Goal: Transaction & Acquisition: Purchase product/service

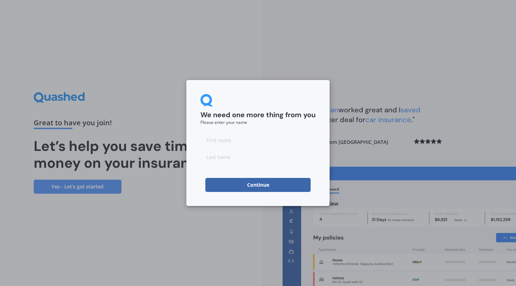
click at [234, 146] on input at bounding box center [258, 140] width 115 height 14
type input "Lily"
click at [228, 158] on input at bounding box center [258, 157] width 115 height 14
type input "H"
click at [258, 187] on button "Continue" at bounding box center [258, 185] width 105 height 14
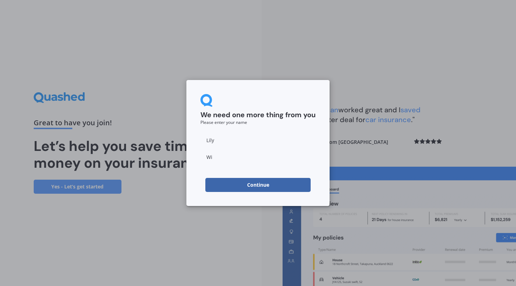
type input "W"
type input "[PERSON_NAME]"
click at [250, 187] on button "Continue" at bounding box center [258, 185] width 105 height 14
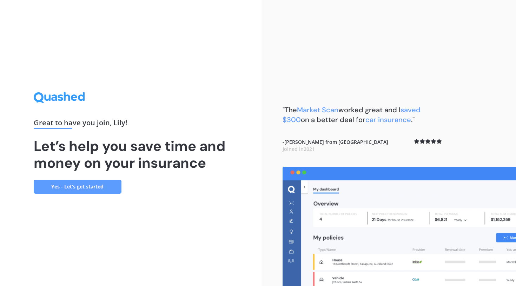
click at [92, 185] on link "Yes - Let’s get started" at bounding box center [78, 187] width 88 height 14
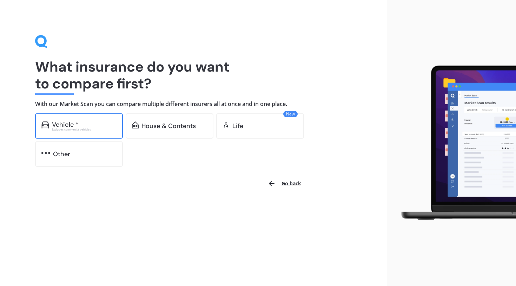
click at [95, 129] on div "Excludes commercial vehicles" at bounding box center [84, 129] width 65 height 3
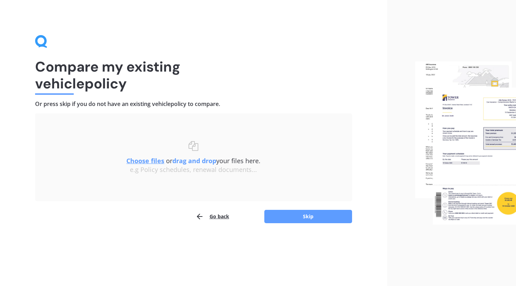
click at [200, 161] on b "drag and drop" at bounding box center [194, 161] width 44 height 8
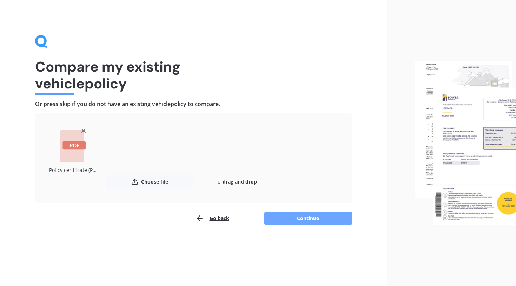
click at [306, 220] on button "Continue" at bounding box center [309, 218] width 88 height 13
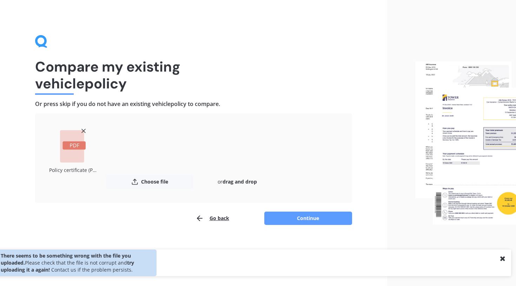
click at [83, 131] on icon at bounding box center [83, 131] width 7 height 7
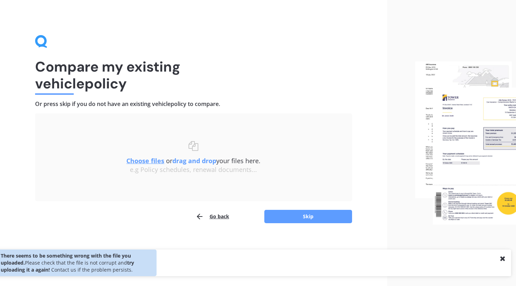
click at [146, 160] on u "Choose files" at bounding box center [145, 161] width 38 height 8
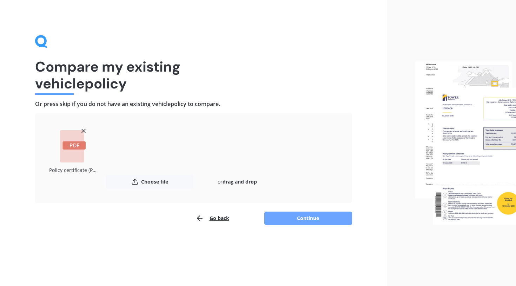
click at [299, 221] on button "Continue" at bounding box center [309, 218] width 88 height 13
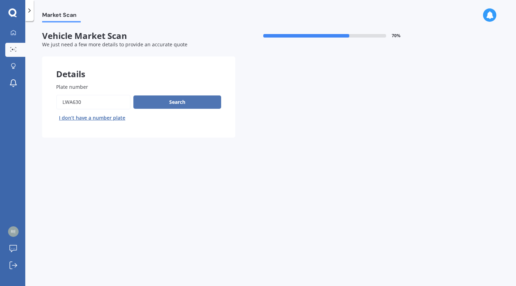
click at [191, 103] on button "Search" at bounding box center [177, 102] width 88 height 13
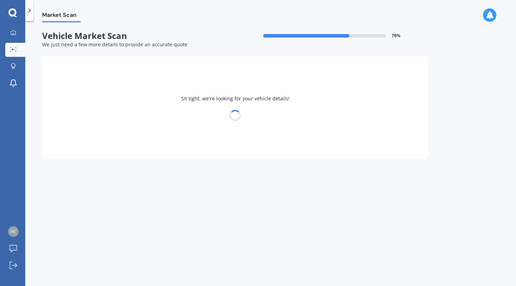
select select "HOLDEN"
select select "SPARK"
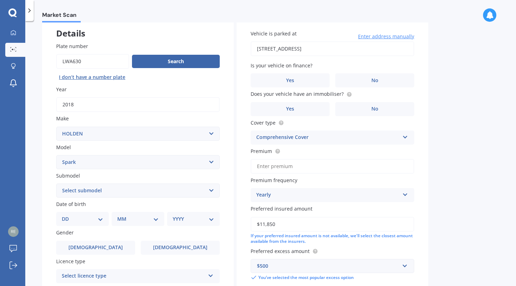
scroll to position [45, 0]
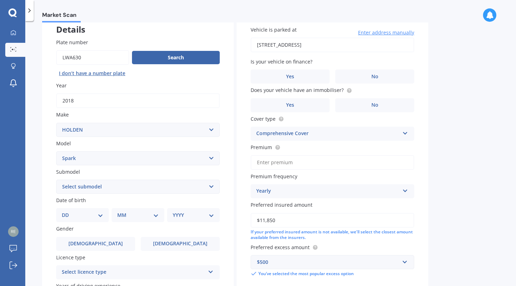
select select "LT"
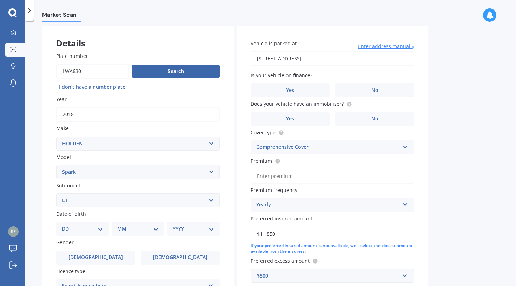
scroll to position [35, 0]
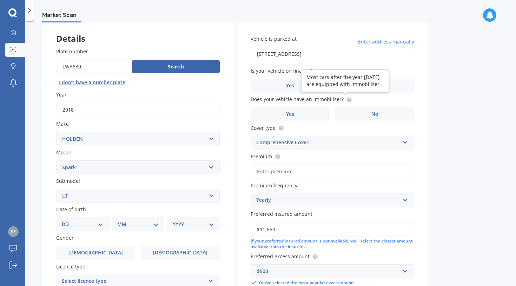
click at [349, 99] on icon at bounding box center [349, 98] width 1 height 1
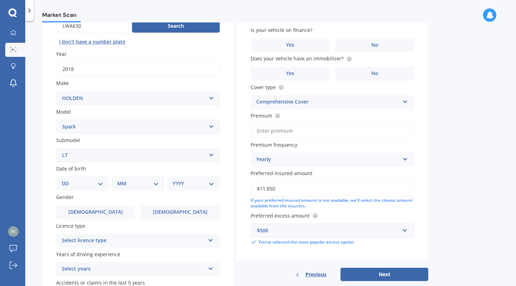
scroll to position [78, 0]
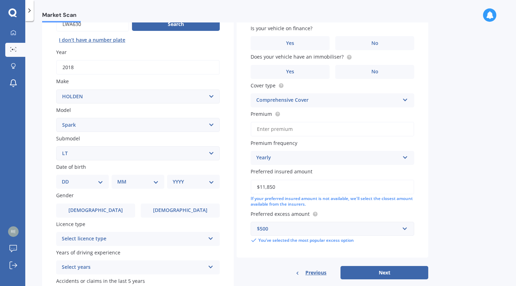
select select "13"
select select "07"
select select "2005"
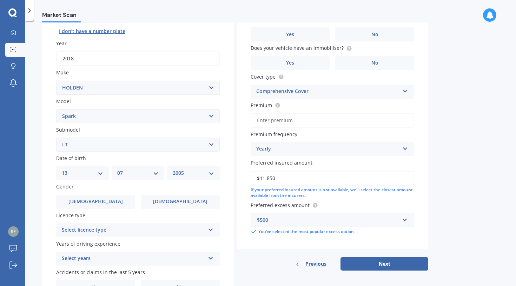
scroll to position [93, 0]
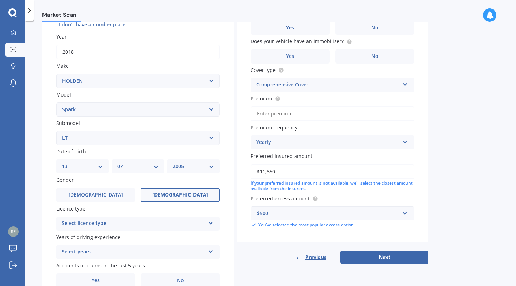
click at [185, 188] on label "[DEMOGRAPHIC_DATA]" at bounding box center [180, 195] width 79 height 14
click at [0, 0] on input "[DEMOGRAPHIC_DATA]" at bounding box center [0, 0] width 0 height 0
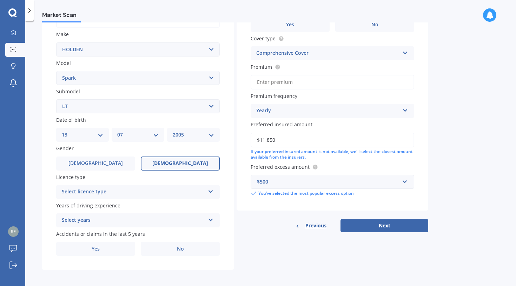
scroll to position [125, 0]
click at [154, 198] on div "Plate number Search I don’t have a number plate Year [DATE] Make Select make AC…" at bounding box center [138, 107] width 192 height 326
click at [150, 192] on div "Select licence type" at bounding box center [133, 192] width 143 height 8
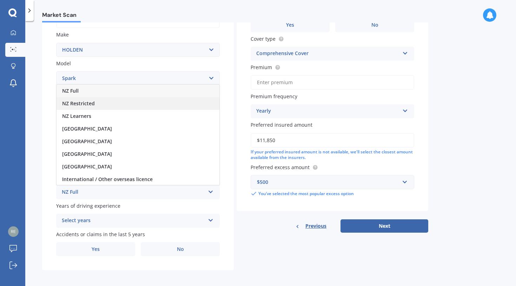
click at [123, 99] on div "NZ Restricted" at bounding box center [138, 103] width 163 height 13
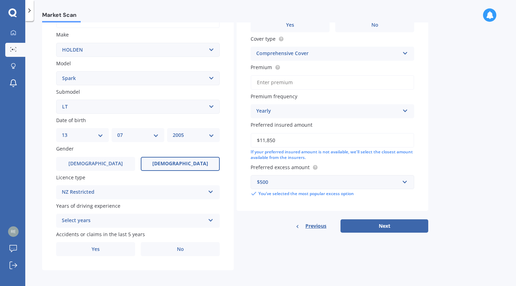
click at [148, 217] on div "Select years" at bounding box center [133, 221] width 143 height 8
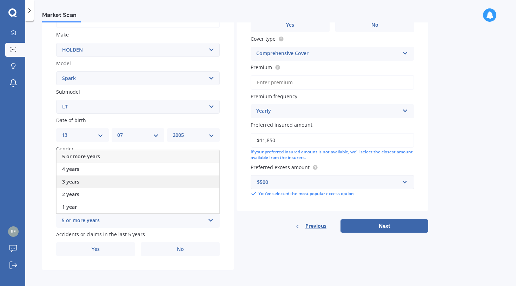
click at [75, 180] on span "3 years" at bounding box center [70, 181] width 17 height 7
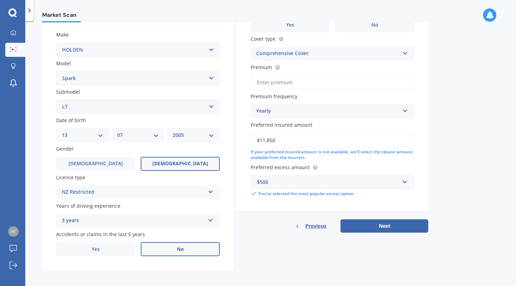
click at [174, 248] on label "No" at bounding box center [180, 249] width 79 height 14
click at [0, 0] on input "No" at bounding box center [0, 0] width 0 height 0
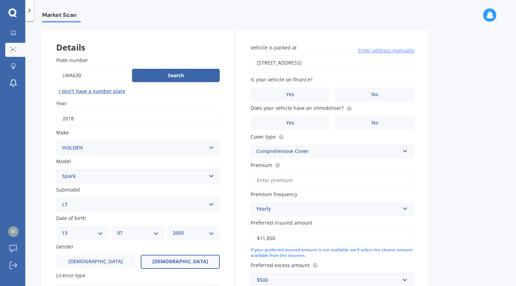
scroll to position [25, 0]
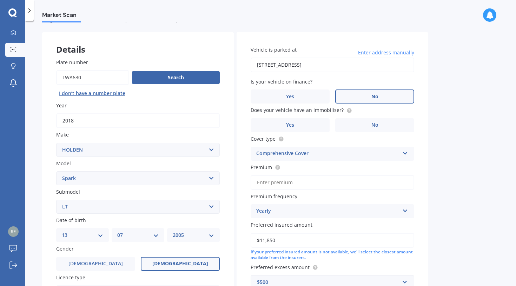
click at [374, 91] on label "No" at bounding box center [375, 97] width 79 height 14
click at [0, 0] on input "No" at bounding box center [0, 0] width 0 height 0
click at [310, 125] on label "Yes" at bounding box center [290, 125] width 79 height 14
click at [0, 0] on input "Yes" at bounding box center [0, 0] width 0 height 0
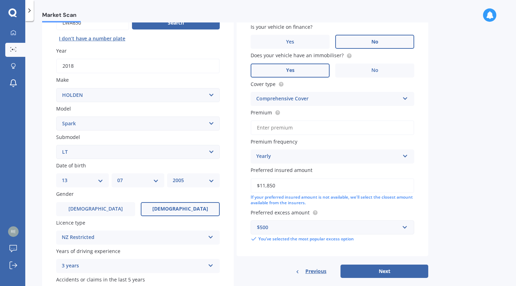
scroll to position [80, 0]
drag, startPoint x: 291, startPoint y: 184, endPoint x: 235, endPoint y: 183, distance: 55.9
click at [235, 183] on div "Details Plate number Search I don’t have a number plate Year [DATE] Make Select…" at bounding box center [235, 145] width 386 height 339
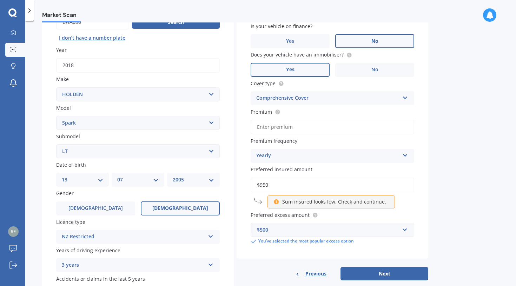
type input "$9,500"
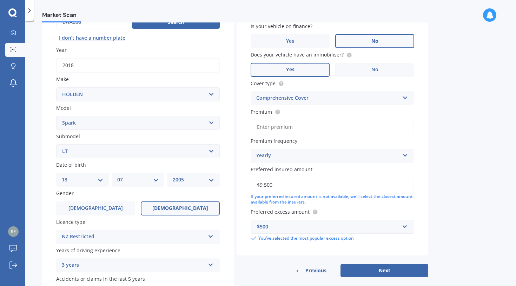
click at [476, 186] on div "Market Scan Vehicle Market Scan 70 % We just need a few more details to provide…" at bounding box center [270, 154] width 491 height 265
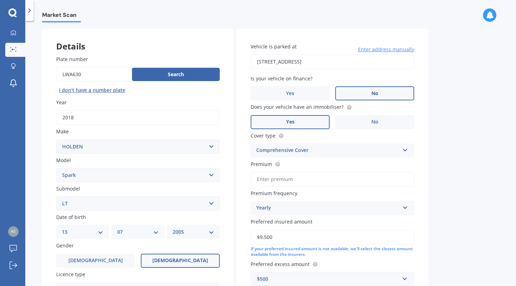
scroll to position [26, 0]
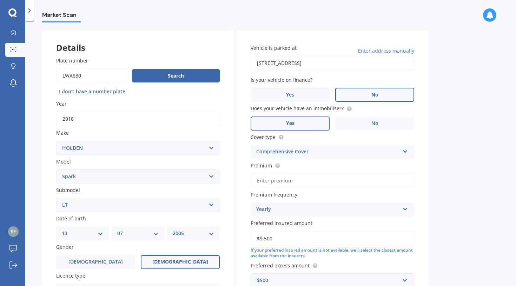
click at [314, 177] on input "Premium" at bounding box center [333, 181] width 164 height 15
paste input "$1,160.24"
type input "$1,160.24"
click at [453, 163] on div "Market Scan Vehicle Market Scan 70 % We just need a few more details to provide…" at bounding box center [270, 154] width 491 height 265
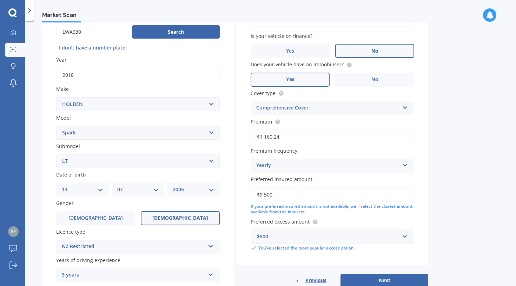
scroll to position [83, 0]
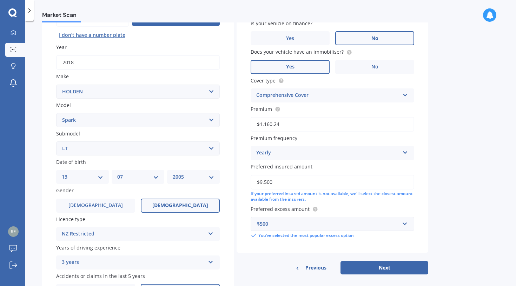
click at [328, 149] on div "Yearly" at bounding box center [327, 153] width 143 height 8
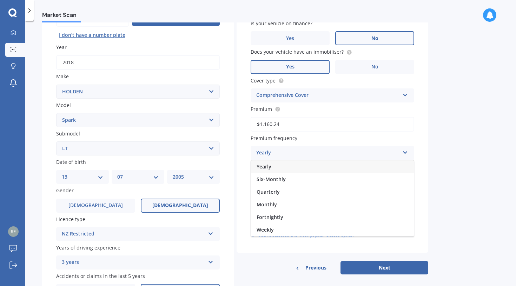
click at [490, 155] on div "Market Scan Vehicle Market Scan 70 % We just need a few more details to provide…" at bounding box center [270, 154] width 491 height 265
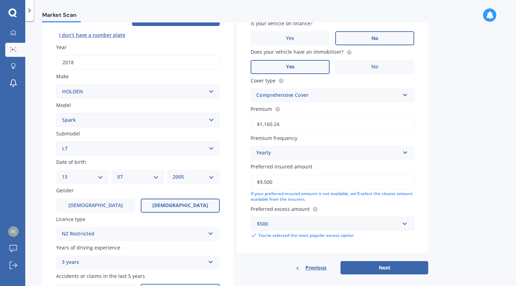
click at [439, 155] on div "Market Scan Vehicle Market Scan 70 % We just need a few more details to provide…" at bounding box center [270, 154] width 491 height 265
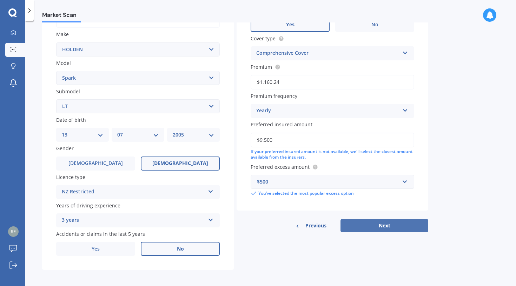
scroll to position [125, 0]
click at [367, 223] on button "Next" at bounding box center [385, 226] width 88 height 13
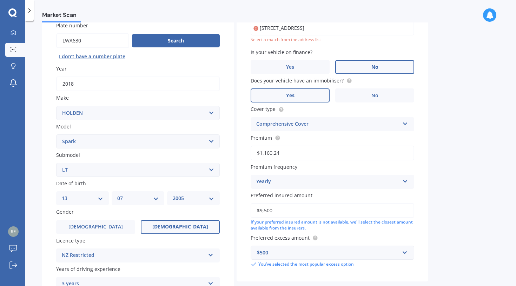
scroll to position [47, 0]
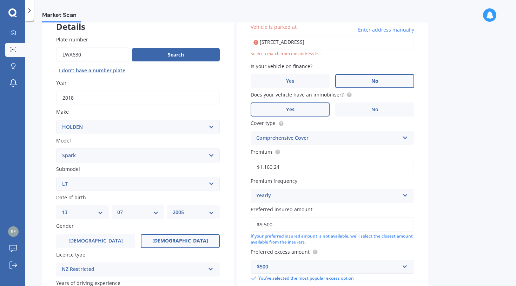
type input "[STREET_ADDRESS]"
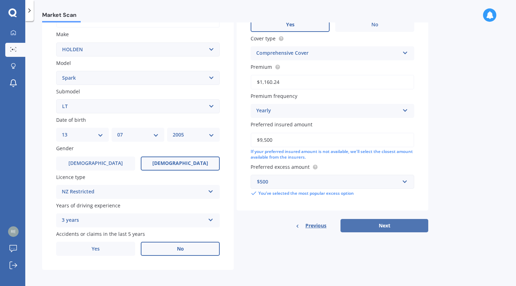
scroll to position [125, 0]
click at [395, 224] on button "Next" at bounding box center [385, 226] width 88 height 13
select select "13"
select select "07"
select select "2005"
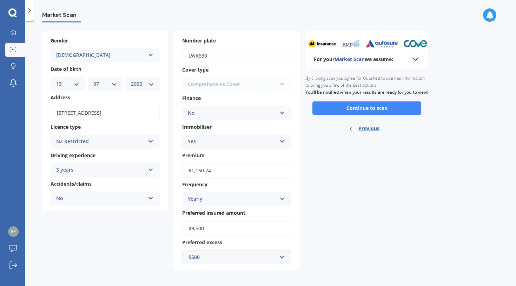
scroll to position [25, 0]
click at [391, 112] on button "Continue to scan" at bounding box center [367, 108] width 109 height 13
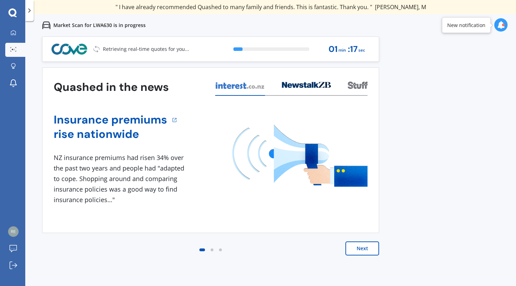
click at [212, 250] on div at bounding box center [212, 250] width 3 height 3
click at [367, 248] on button "Next" at bounding box center [363, 249] width 34 height 14
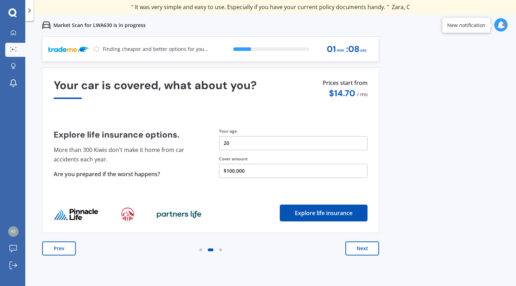
click at [369, 245] on button "Next" at bounding box center [363, 249] width 34 height 14
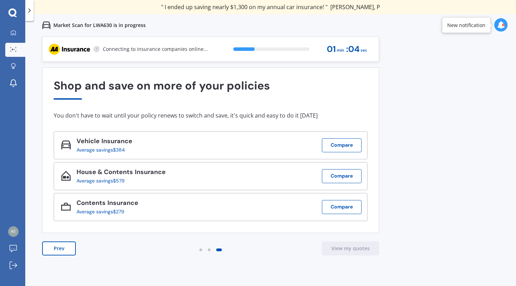
click at [61, 248] on button "Prev" at bounding box center [59, 249] width 34 height 14
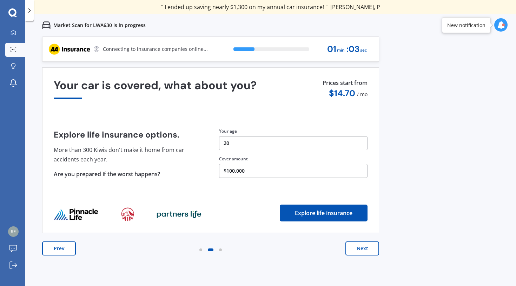
click at [61, 248] on button "Prev" at bounding box center [59, 249] width 34 height 14
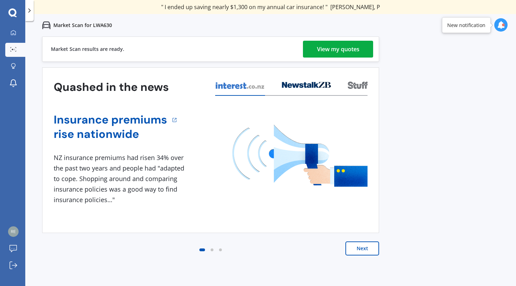
click at [351, 48] on div "View my quotes" at bounding box center [338, 49] width 43 height 17
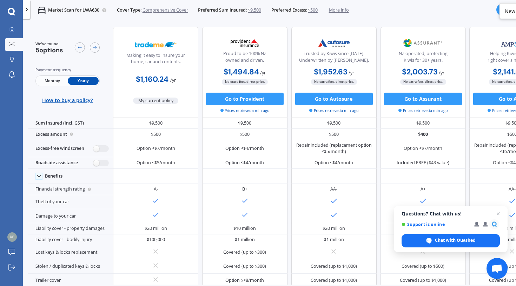
click at [46, 81] on span "Monthly" at bounding box center [52, 81] width 31 height 8
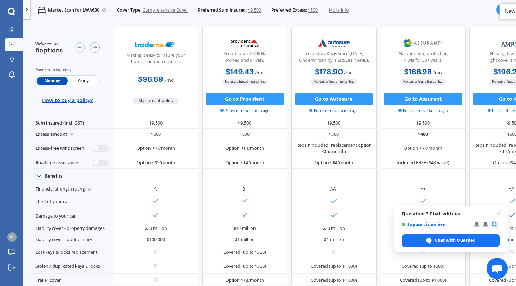
click at [84, 78] on span "Yearly" at bounding box center [83, 81] width 31 height 8
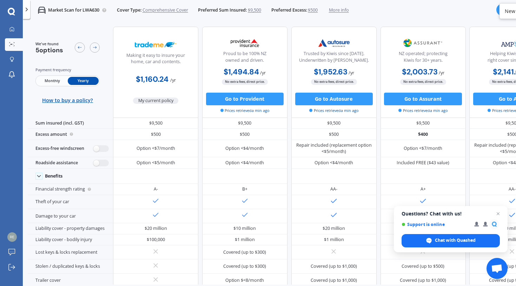
click at [51, 79] on span "Monthly" at bounding box center [52, 81] width 31 height 8
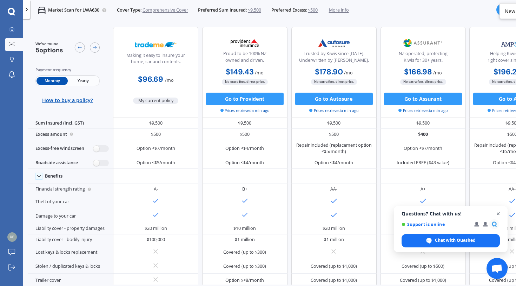
click at [498, 212] on span "Close chat" at bounding box center [498, 214] width 9 height 9
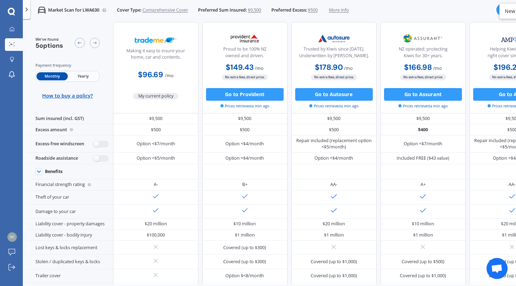
scroll to position [5, 0]
